Goal: Obtain resource: Download file/media

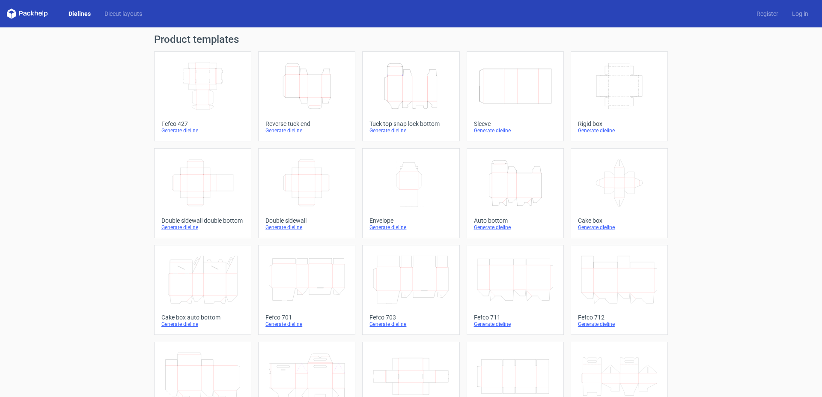
click at [418, 92] on icon "Height Depth Width" at bounding box center [411, 86] width 76 height 48
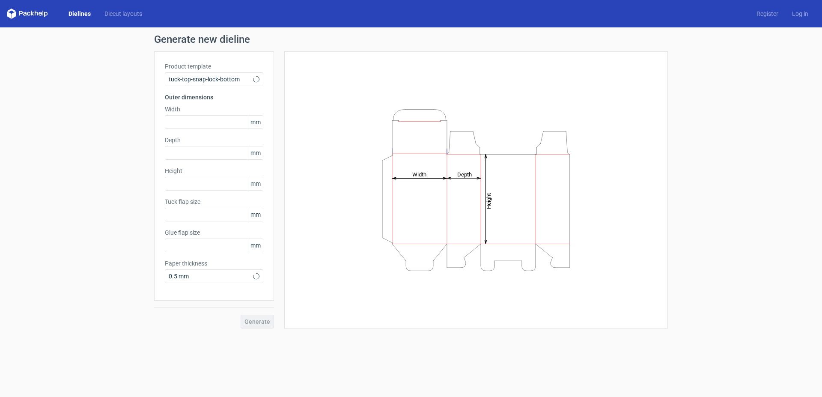
type input "15"
type input "10"
click at [185, 127] on input "text" at bounding box center [214, 122] width 98 height 14
type input "174"
click at [179, 151] on input "text" at bounding box center [214, 153] width 98 height 14
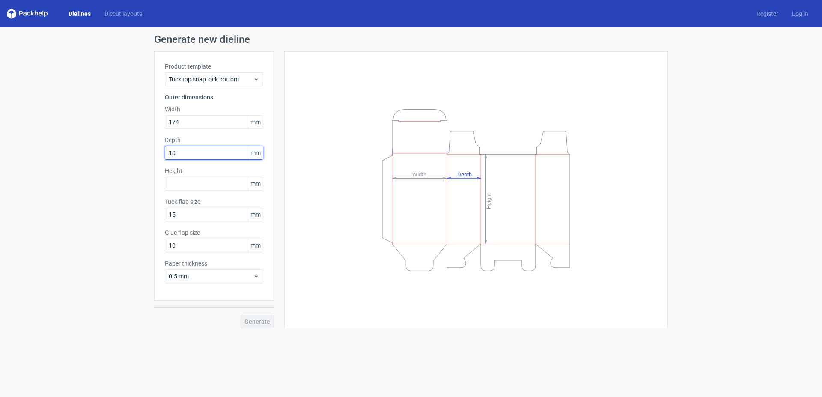
type input "100"
click at [194, 179] on input "text" at bounding box center [214, 184] width 98 height 14
type input "48"
click at [256, 322] on span "Generate" at bounding box center [257, 321] width 26 height 6
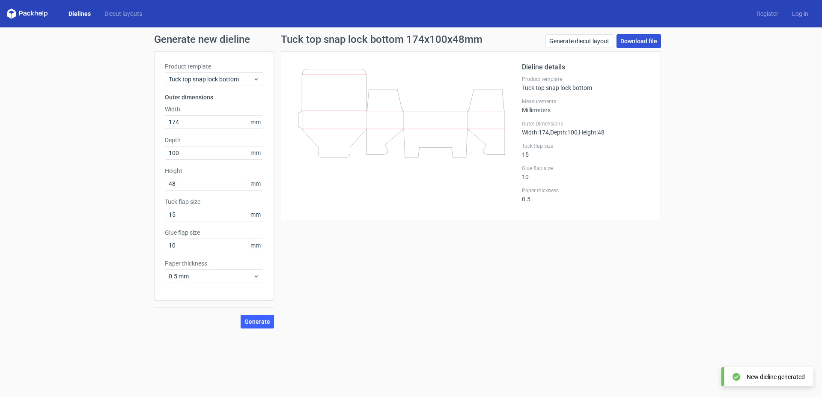
click at [635, 40] on link "Download file" at bounding box center [638, 41] width 45 height 14
